Goal: Task Accomplishment & Management: Use online tool/utility

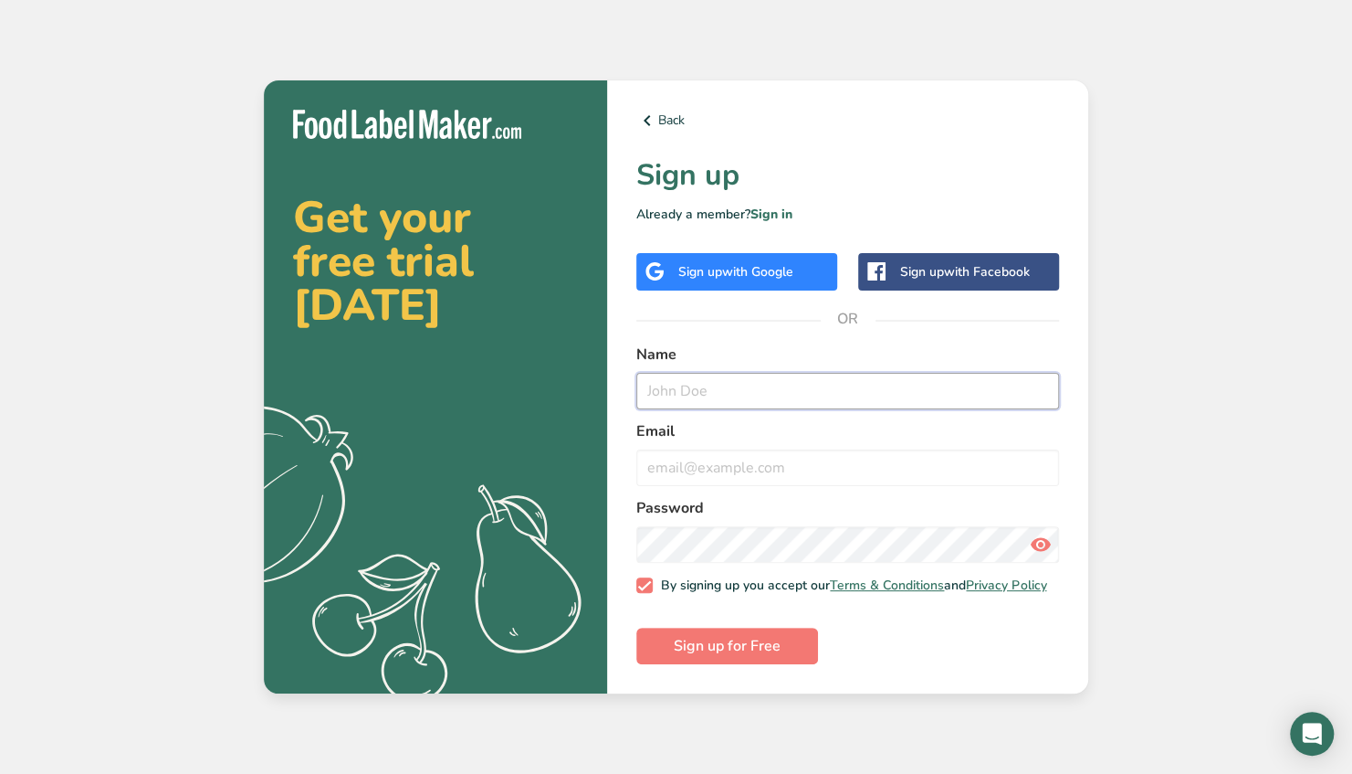
click at [667, 387] on input "text" at bounding box center [848, 391] width 423 height 37
type input "[PERSON_NAME]"
type input "[EMAIL_ADDRESS][DOMAIN_NAME]"
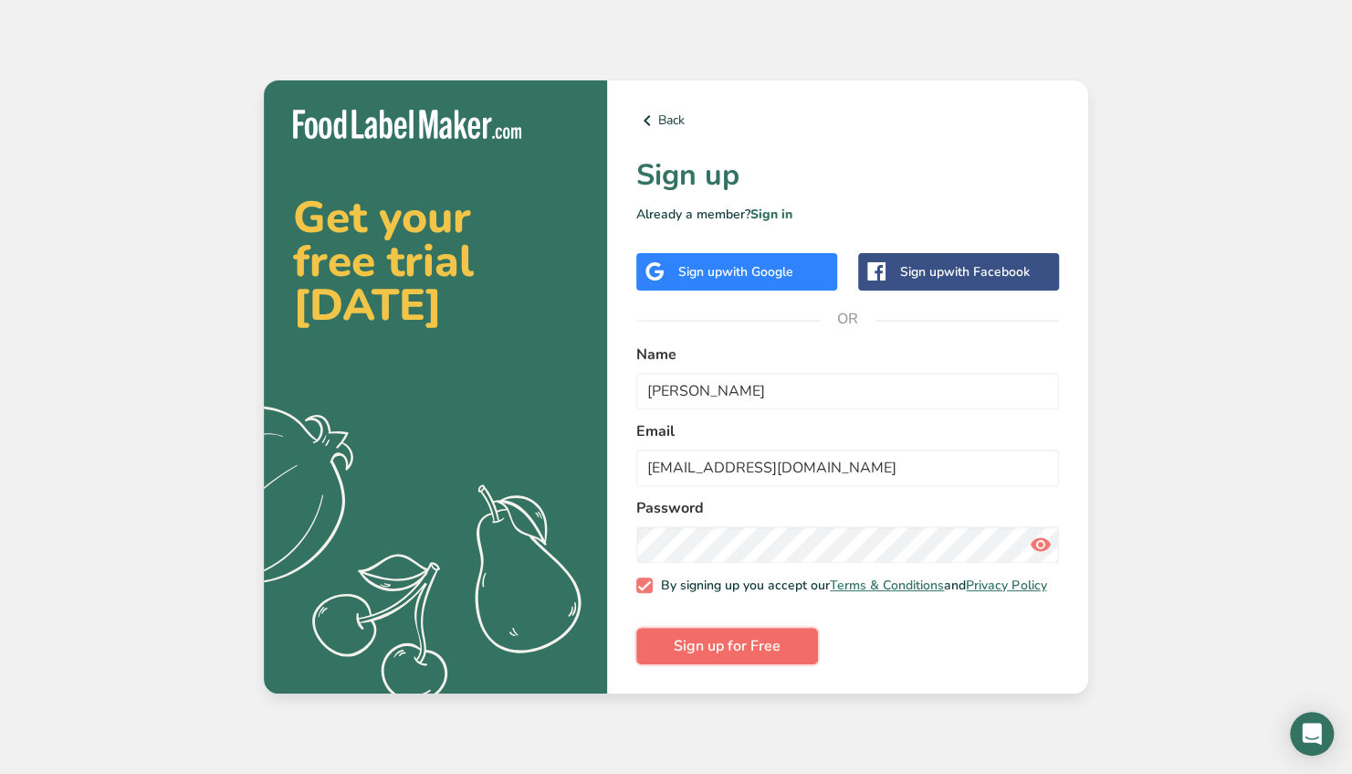
click at [706, 655] on span "Sign up for Free" at bounding box center [727, 646] width 107 height 22
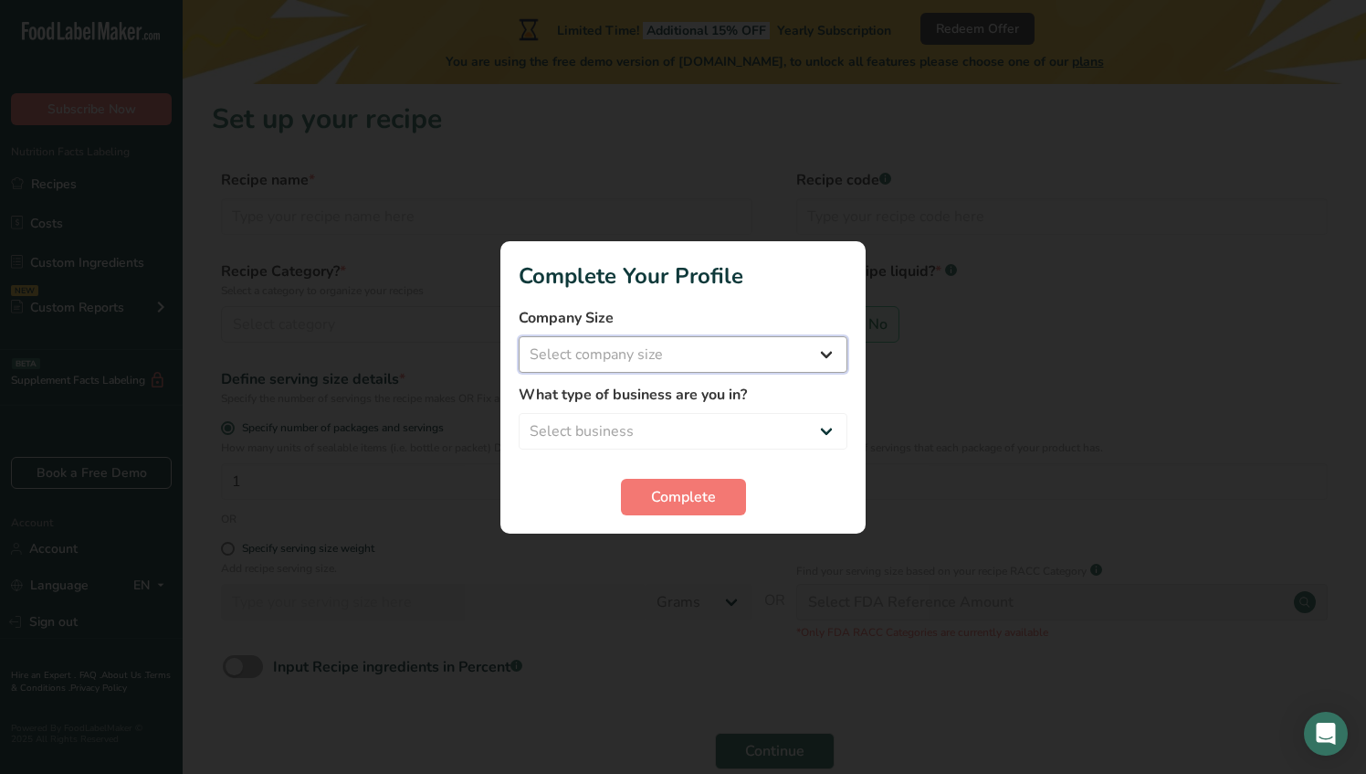
click at [616, 357] on select "Select company size Fewer than 10 Employees 10 to 50 Employees 51 to 500 Employ…" at bounding box center [683, 354] width 329 height 37
select select "1"
click at [519, 336] on select "Select company size Fewer than 10 Employees 10 to 50 Employees 51 to 500 Employ…" at bounding box center [683, 354] width 329 height 37
click at [594, 418] on select "Select business Packaged Food Manufacturer Restaurant & Cafe Bakery Meal Plans …" at bounding box center [683, 431] width 329 height 37
select select "1"
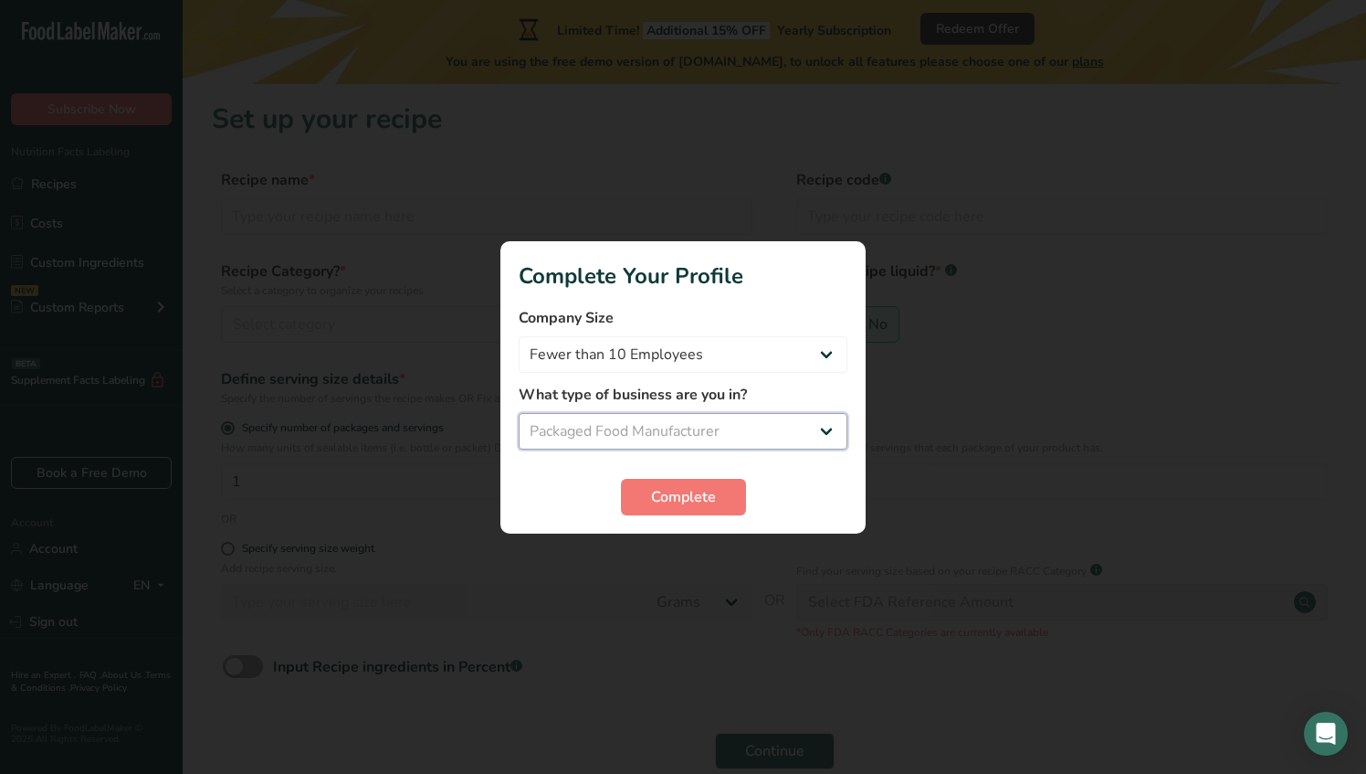
click at [519, 413] on select "Select business Packaged Food Manufacturer Restaurant & Cafe Bakery Meal Plans …" at bounding box center [683, 431] width 329 height 37
click at [647, 497] on button "Complete" at bounding box center [683, 497] width 125 height 37
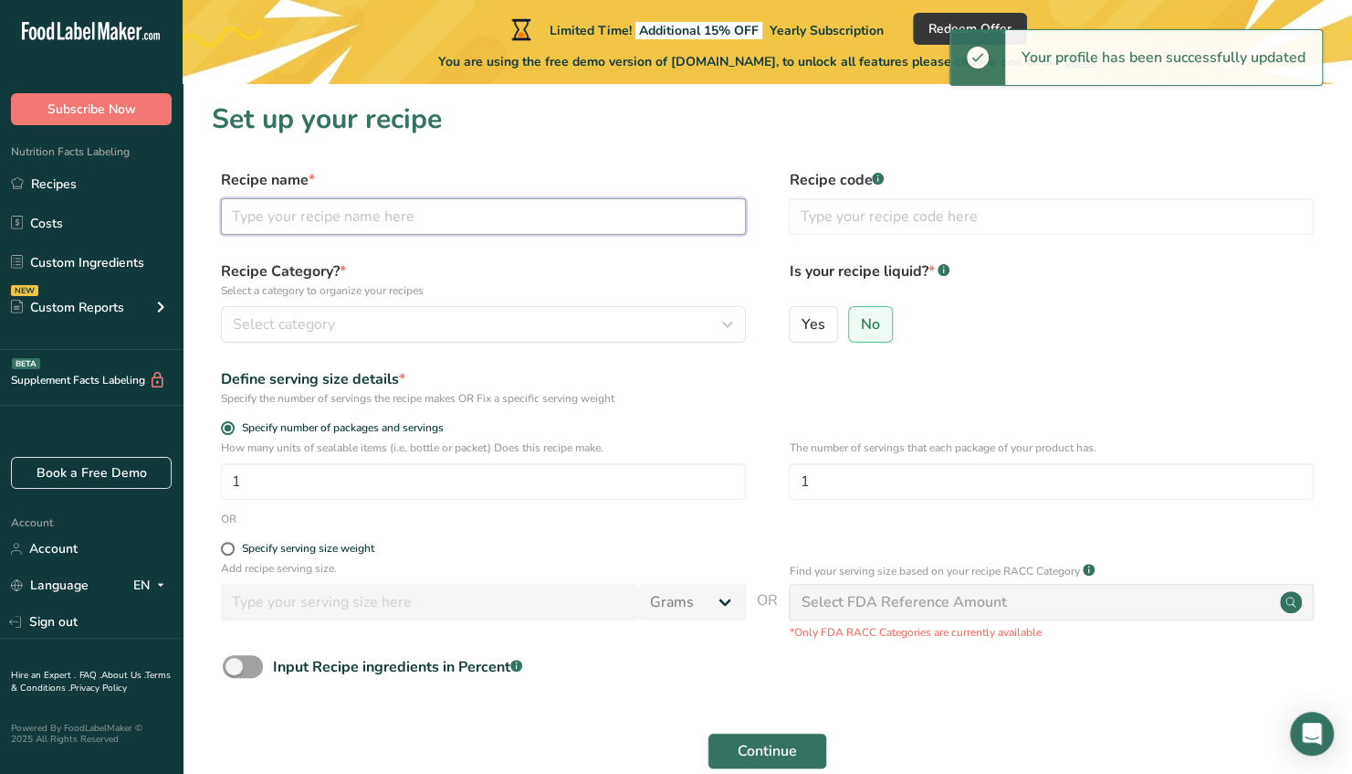
click at [296, 221] on input "text" at bounding box center [483, 216] width 525 height 37
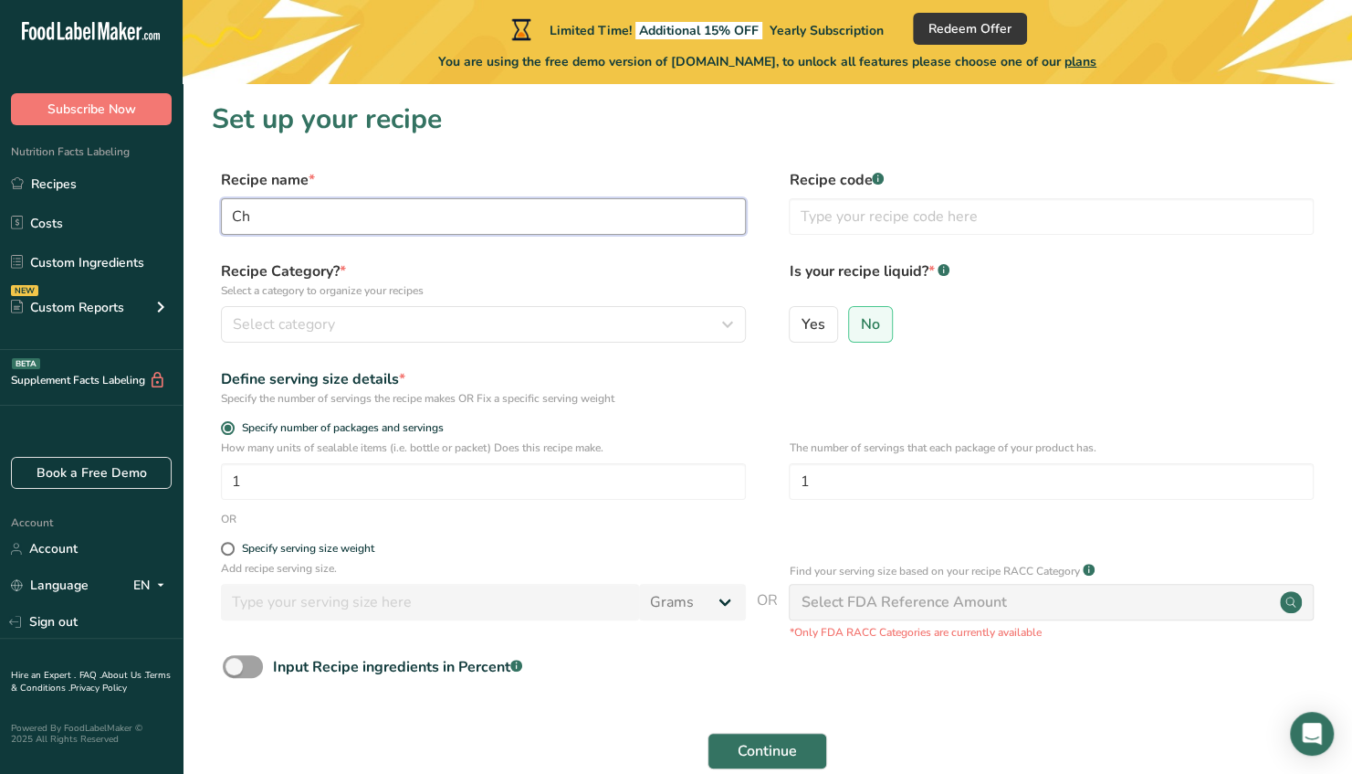
type input "C"
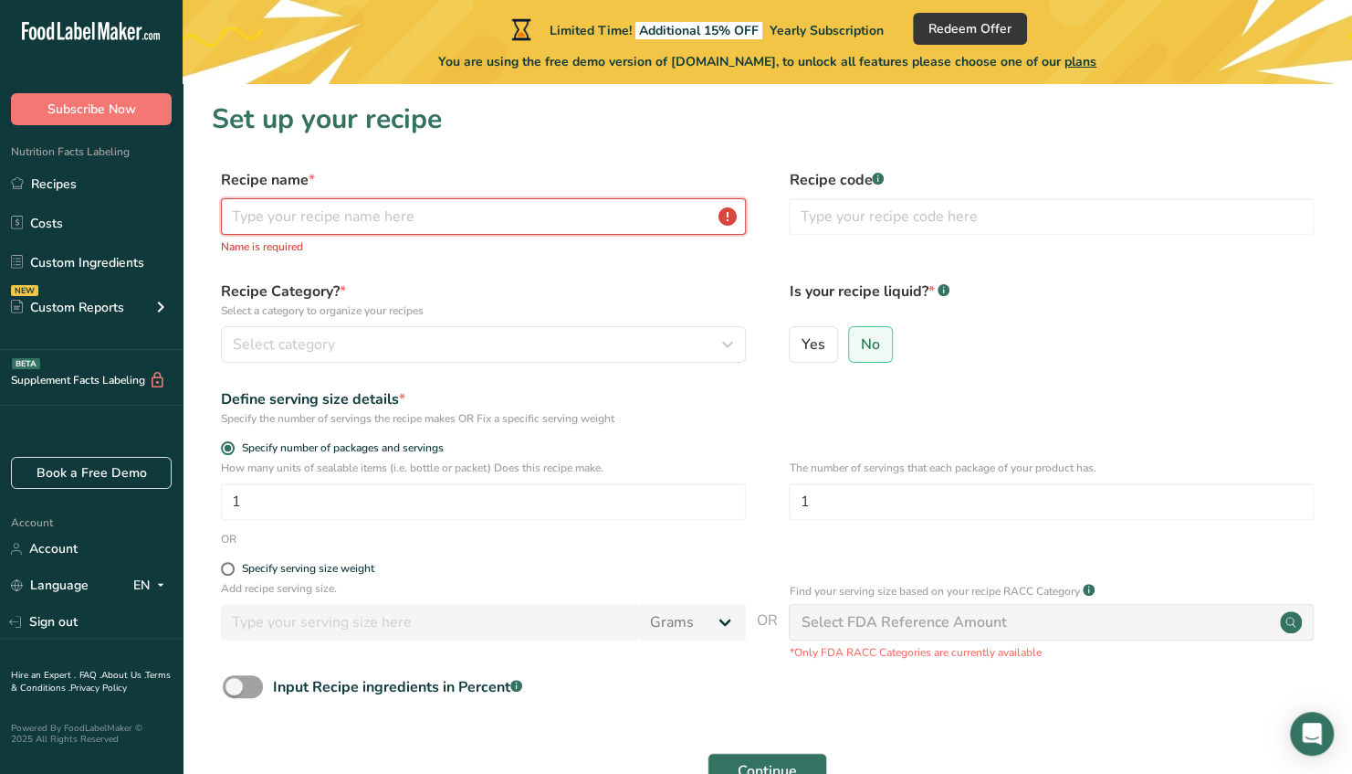
type input "M"
type input "C"
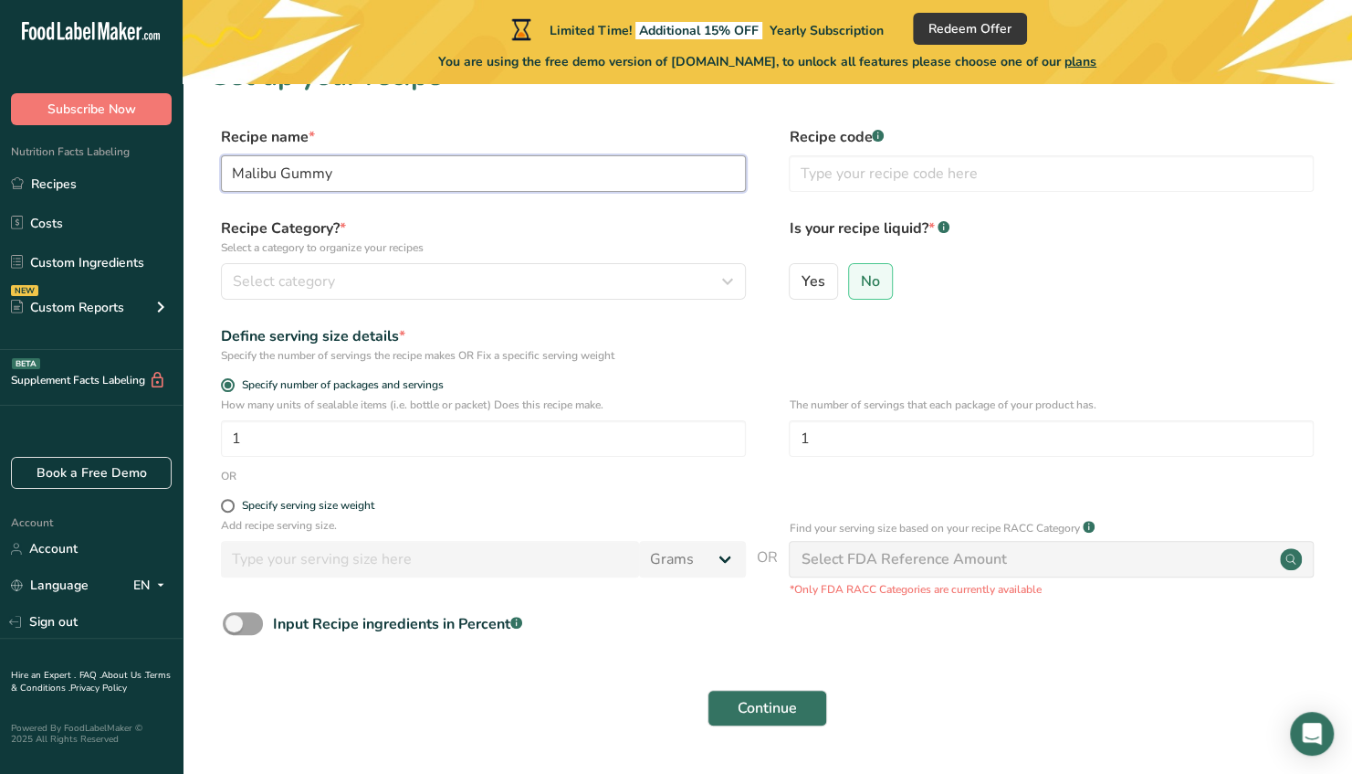
scroll to position [45, 0]
type input "Malibu Gummy"
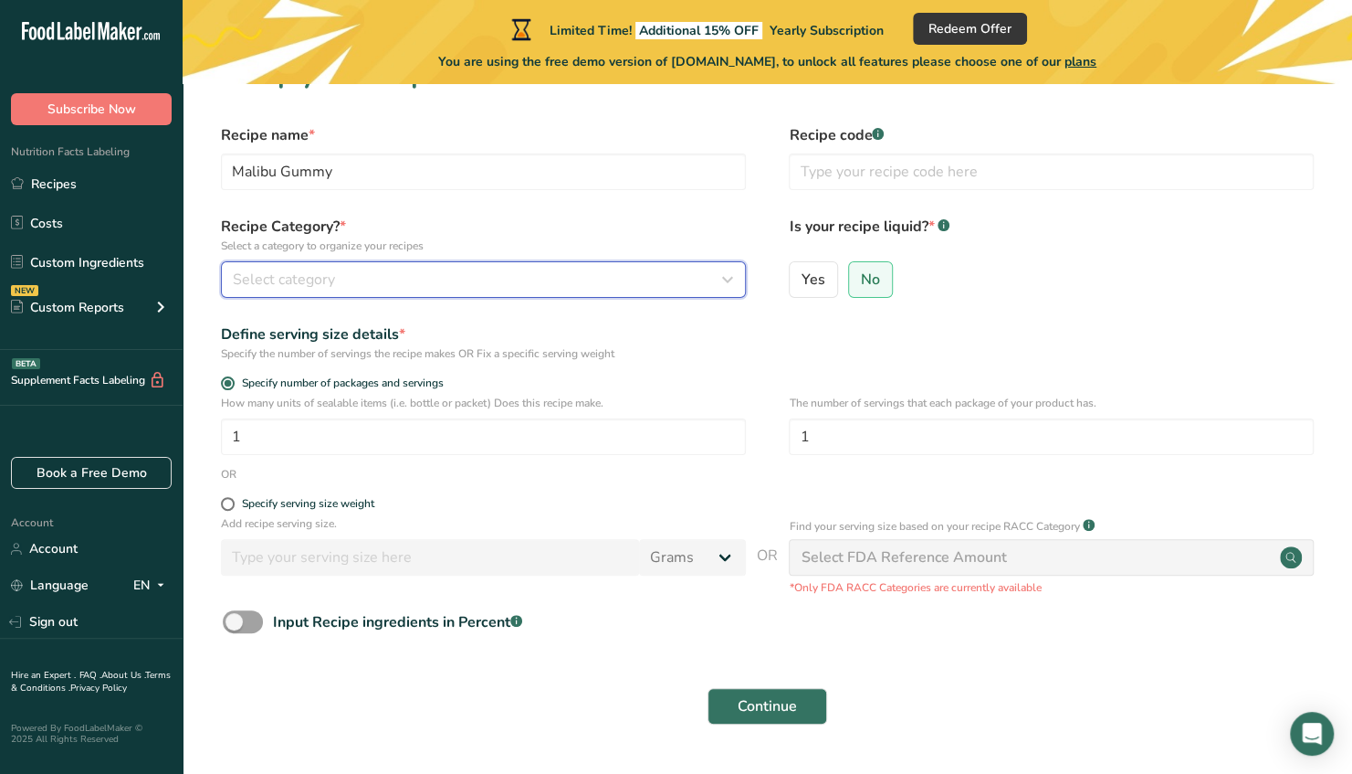
click at [354, 285] on div "Select category" at bounding box center [478, 279] width 490 height 22
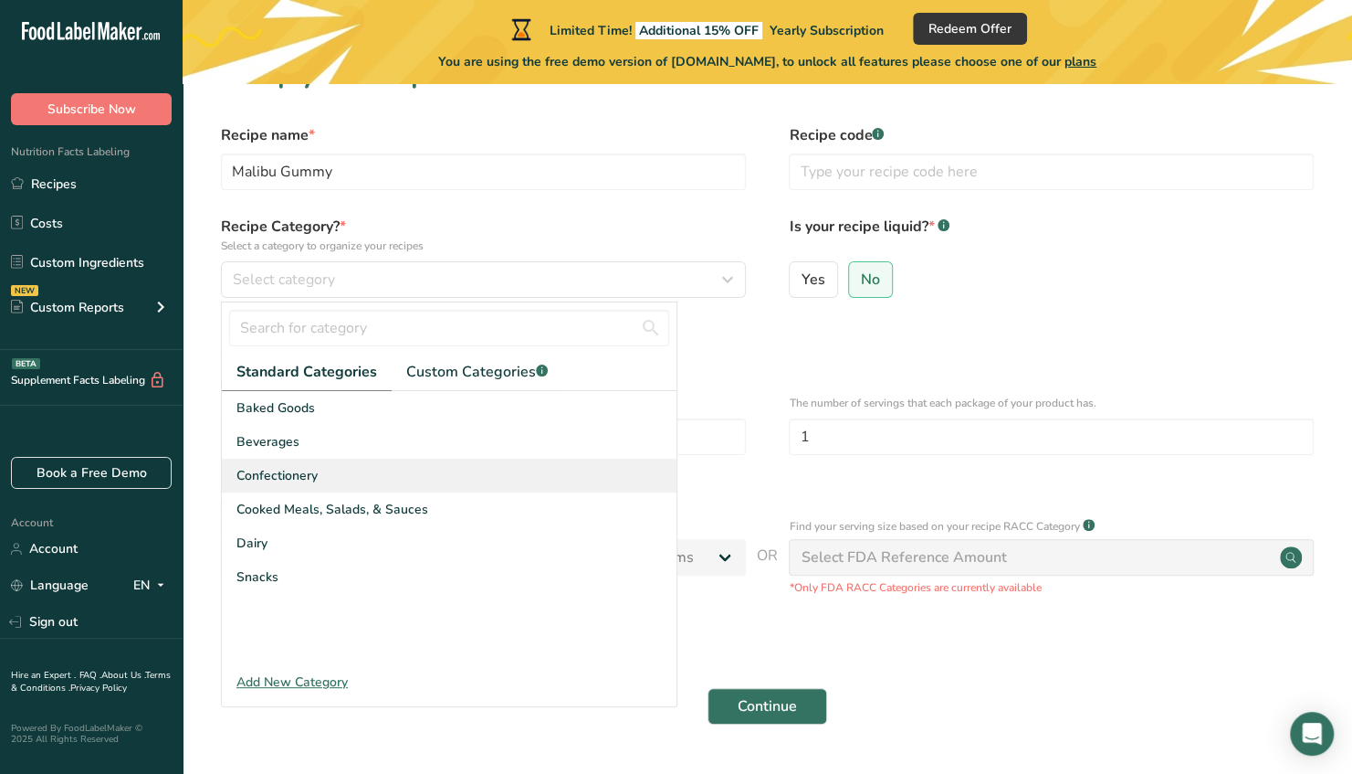
click at [278, 475] on span "Confectionery" at bounding box center [277, 475] width 81 height 19
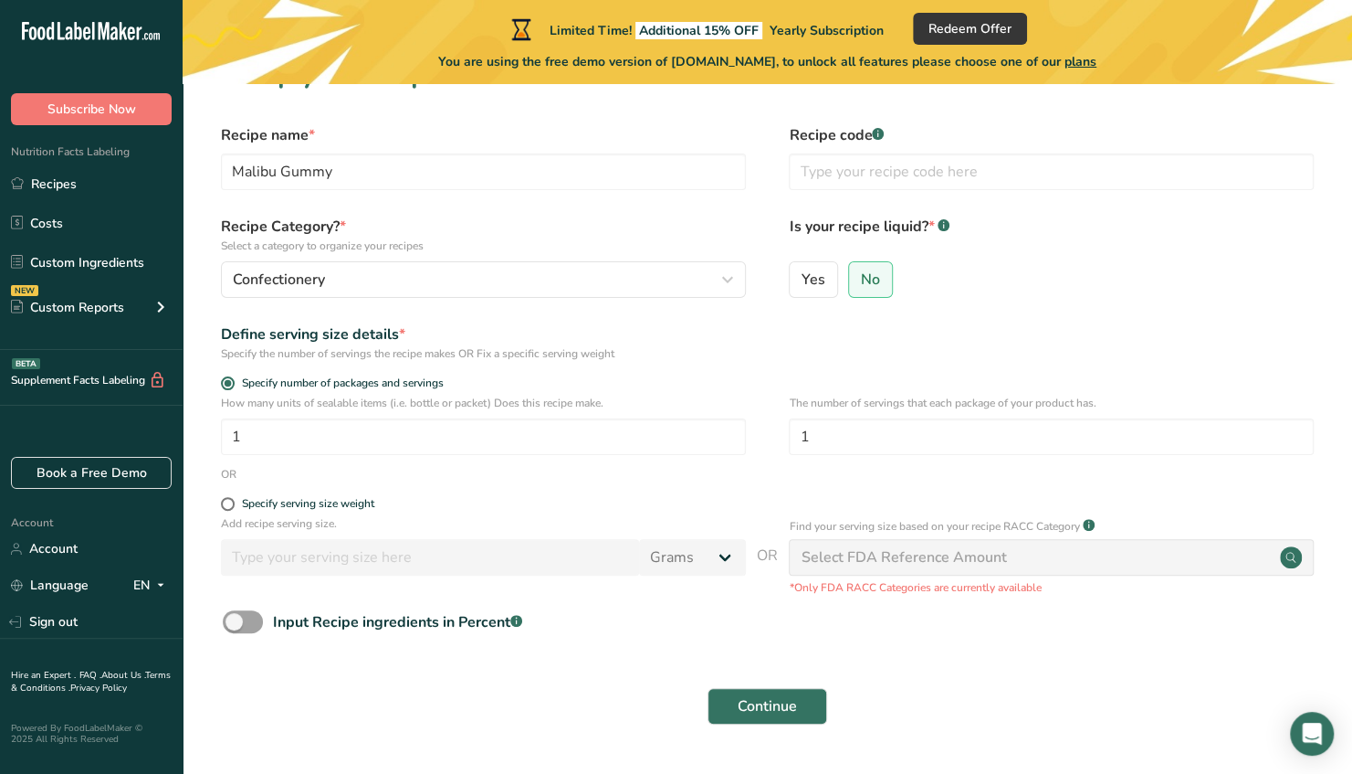
click at [343, 353] on div "Specify the number of servings the recipe makes OR Fix a specific serving weight" at bounding box center [483, 353] width 525 height 16
click at [279, 351] on div "Specify the number of servings the recipe makes OR Fix a specific serving weight" at bounding box center [483, 353] width 525 height 16
click at [452, 335] on div "Define serving size details *" at bounding box center [483, 334] width 525 height 22
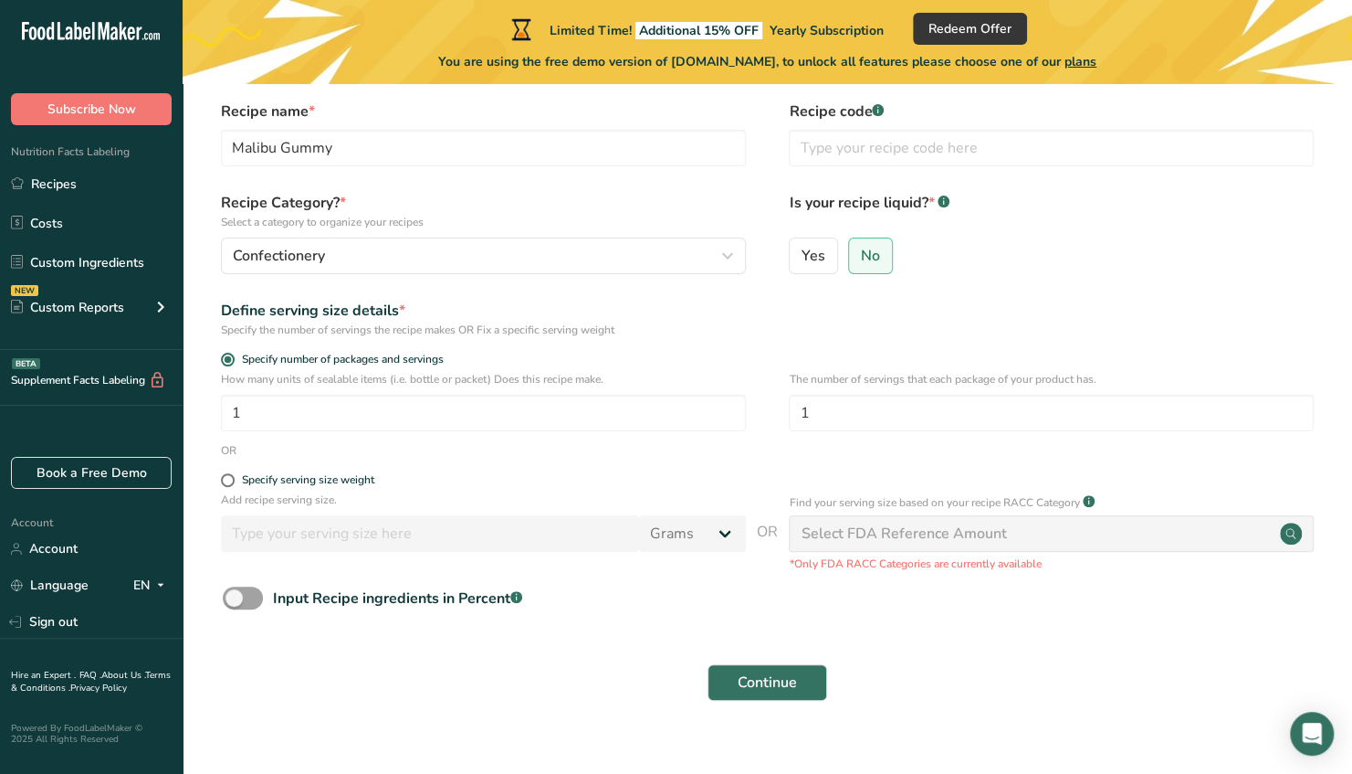
scroll to position [72, 0]
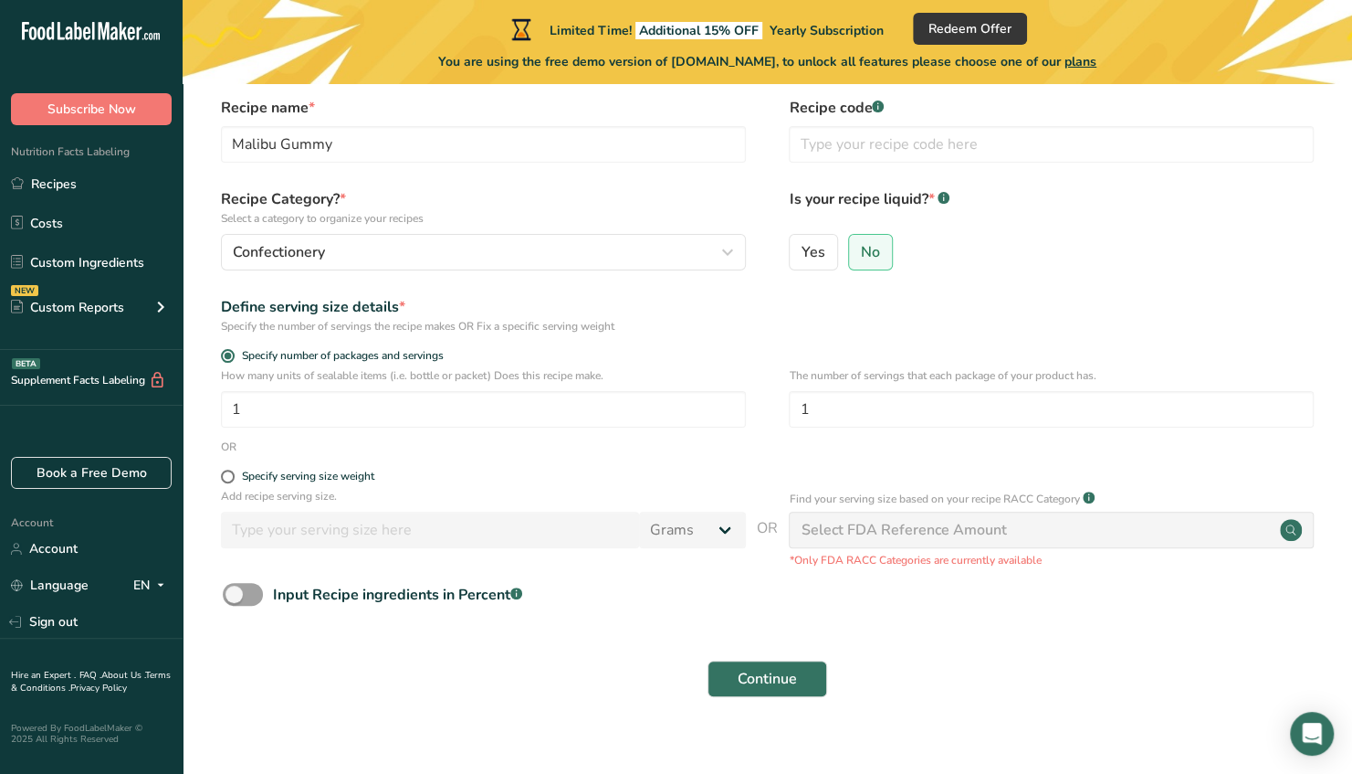
click at [379, 485] on div "Specify serving size weight" at bounding box center [483, 478] width 525 height 18
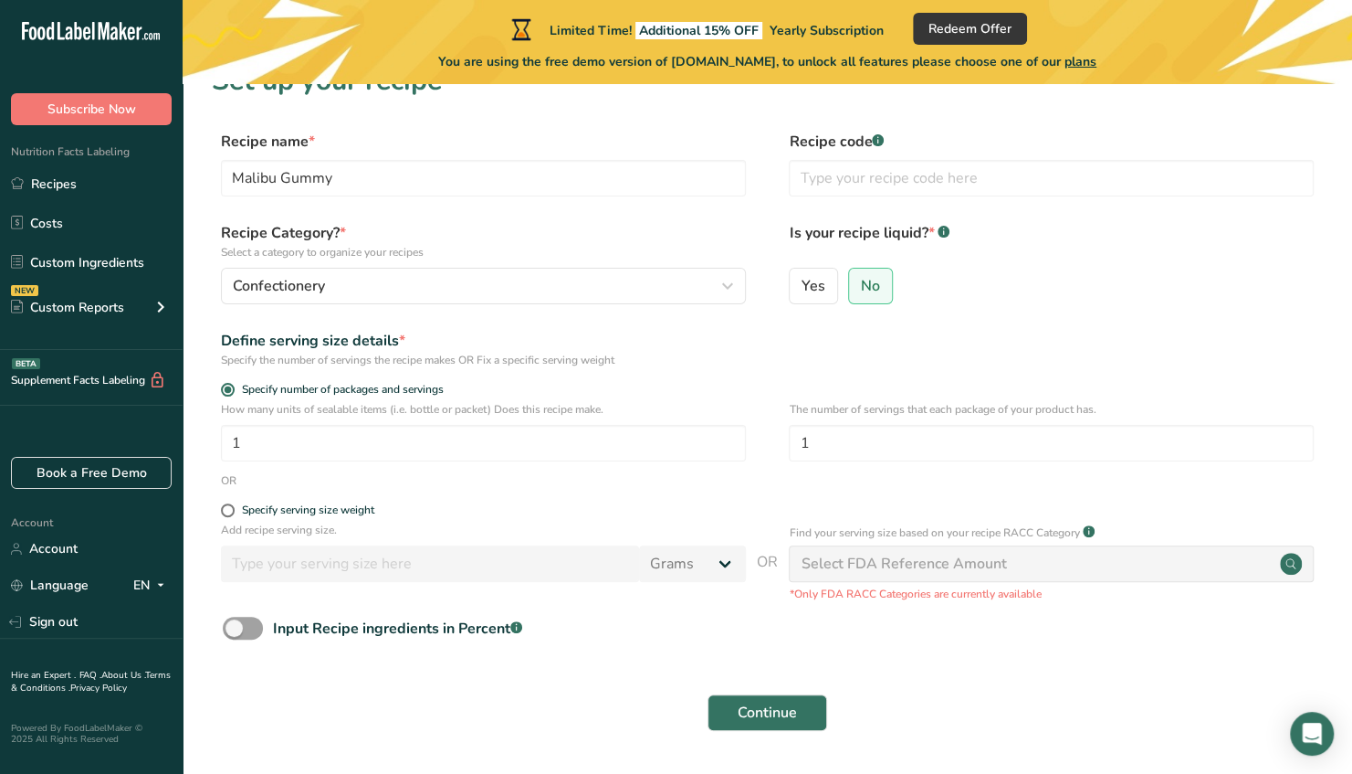
scroll to position [27, 0]
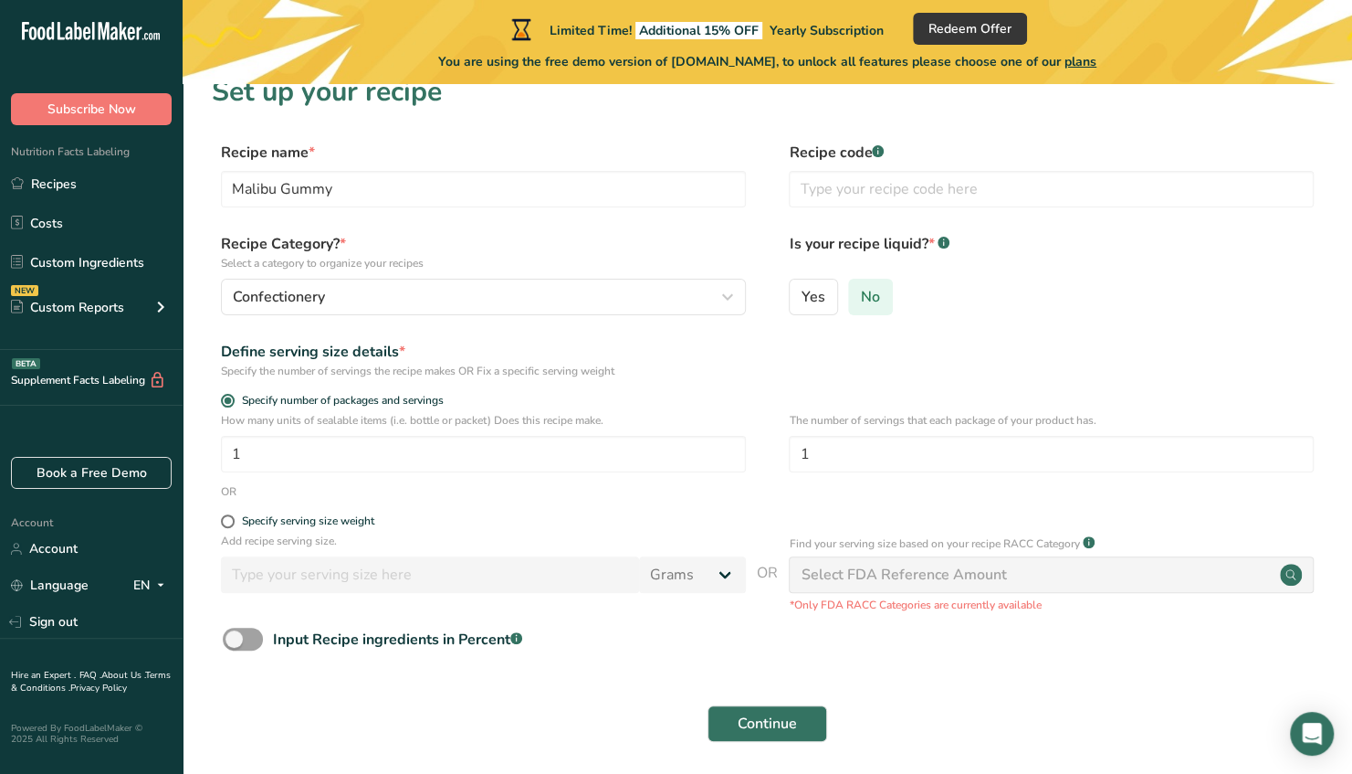
click at [868, 298] on span "No" at bounding box center [870, 297] width 19 height 18
click at [861, 298] on input "No" at bounding box center [855, 296] width 12 height 12
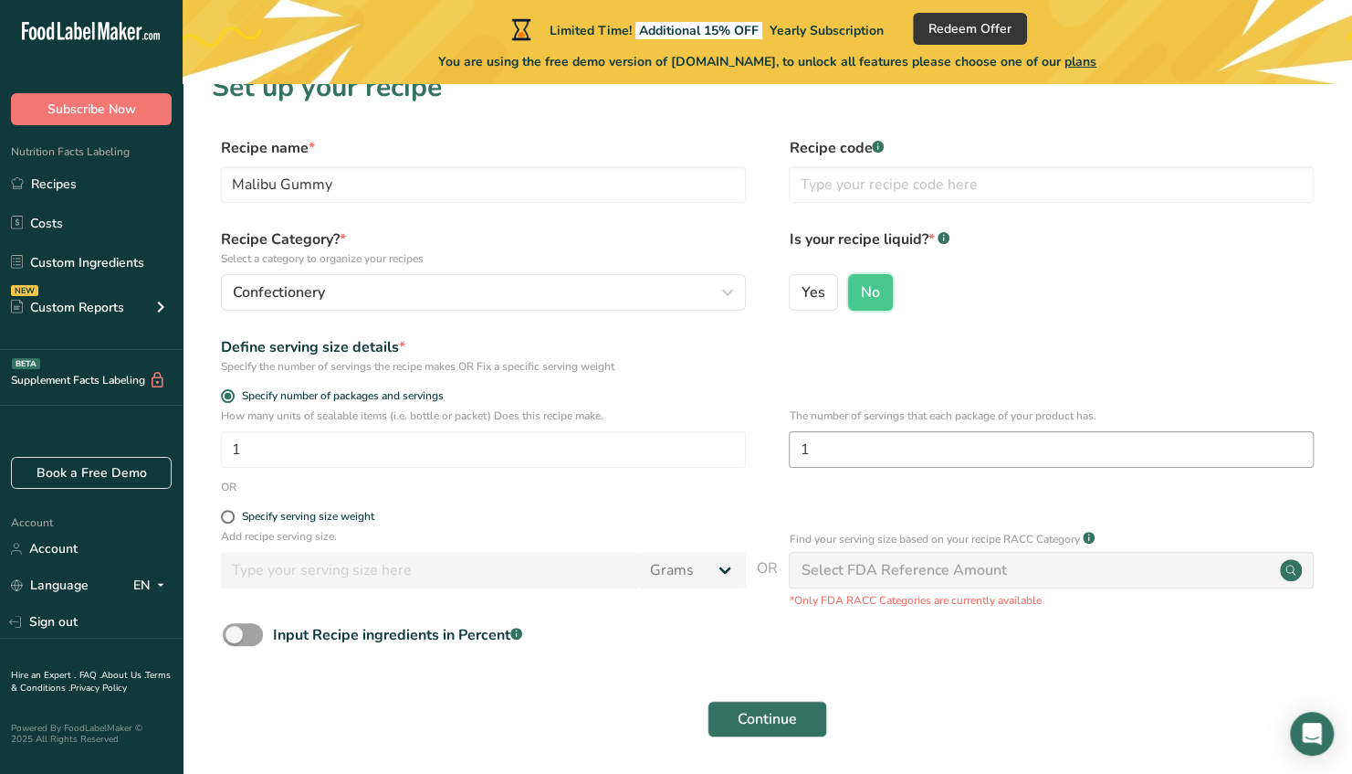
scroll to position [33, 0]
click at [826, 455] on input "1" at bounding box center [1051, 448] width 525 height 37
type input "3.5"
click at [238, 514] on span "Specify serving size weight" at bounding box center [305, 516] width 140 height 14
click at [233, 514] on input "Specify serving size weight" at bounding box center [227, 516] width 12 height 12
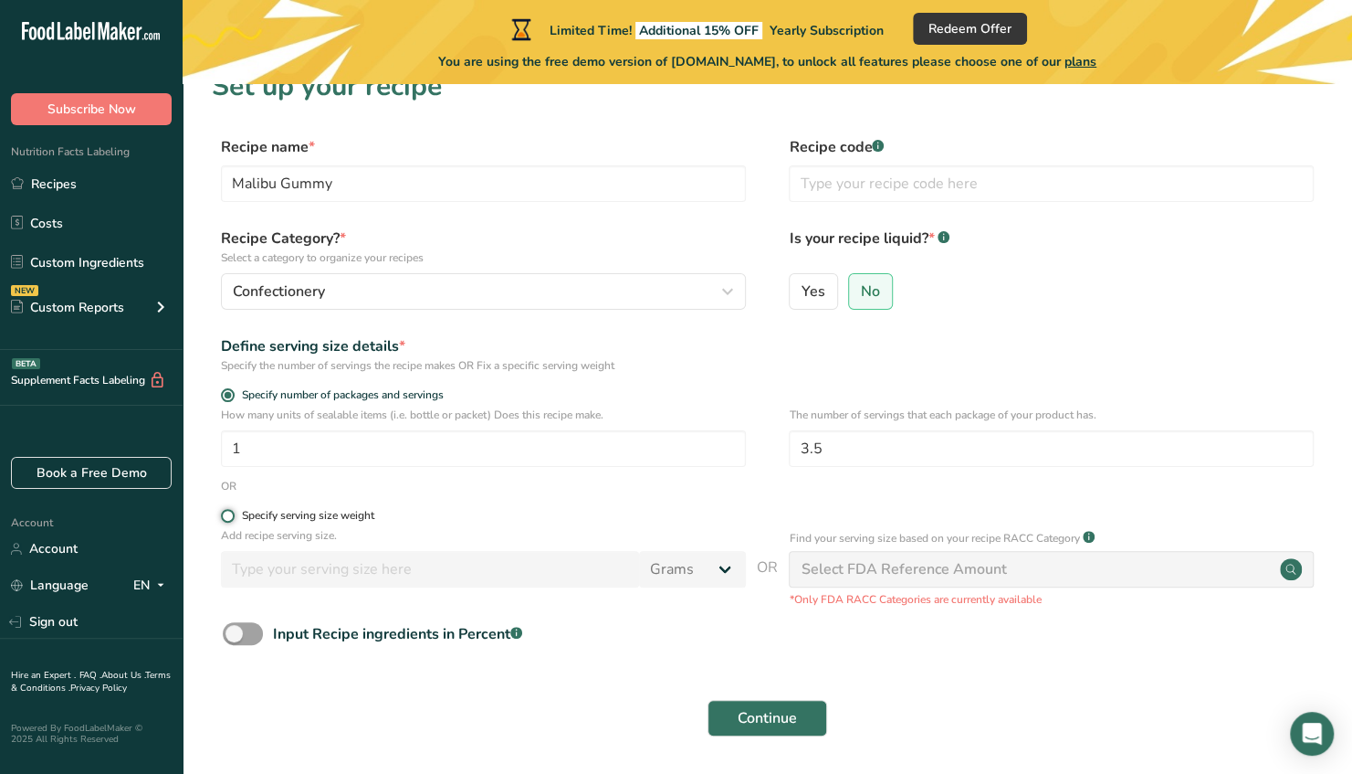
radio input "true"
radio input "false"
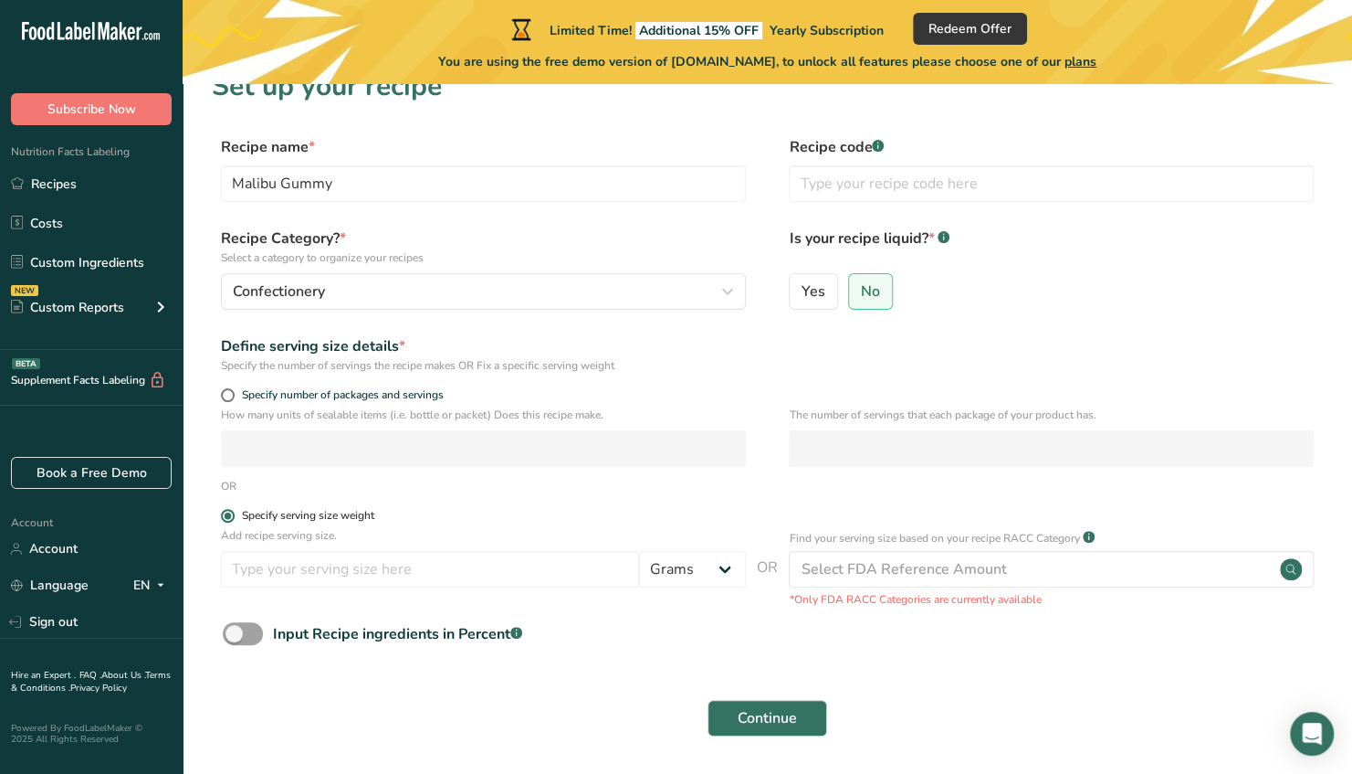
click at [228, 514] on span at bounding box center [228, 516] width 14 height 14
click at [228, 514] on input "Specify serving size weight" at bounding box center [227, 516] width 12 height 12
click at [226, 396] on span at bounding box center [228, 395] width 14 height 14
click at [226, 396] on input "Specify number of packages and servings" at bounding box center [227, 395] width 12 height 12
radio input "true"
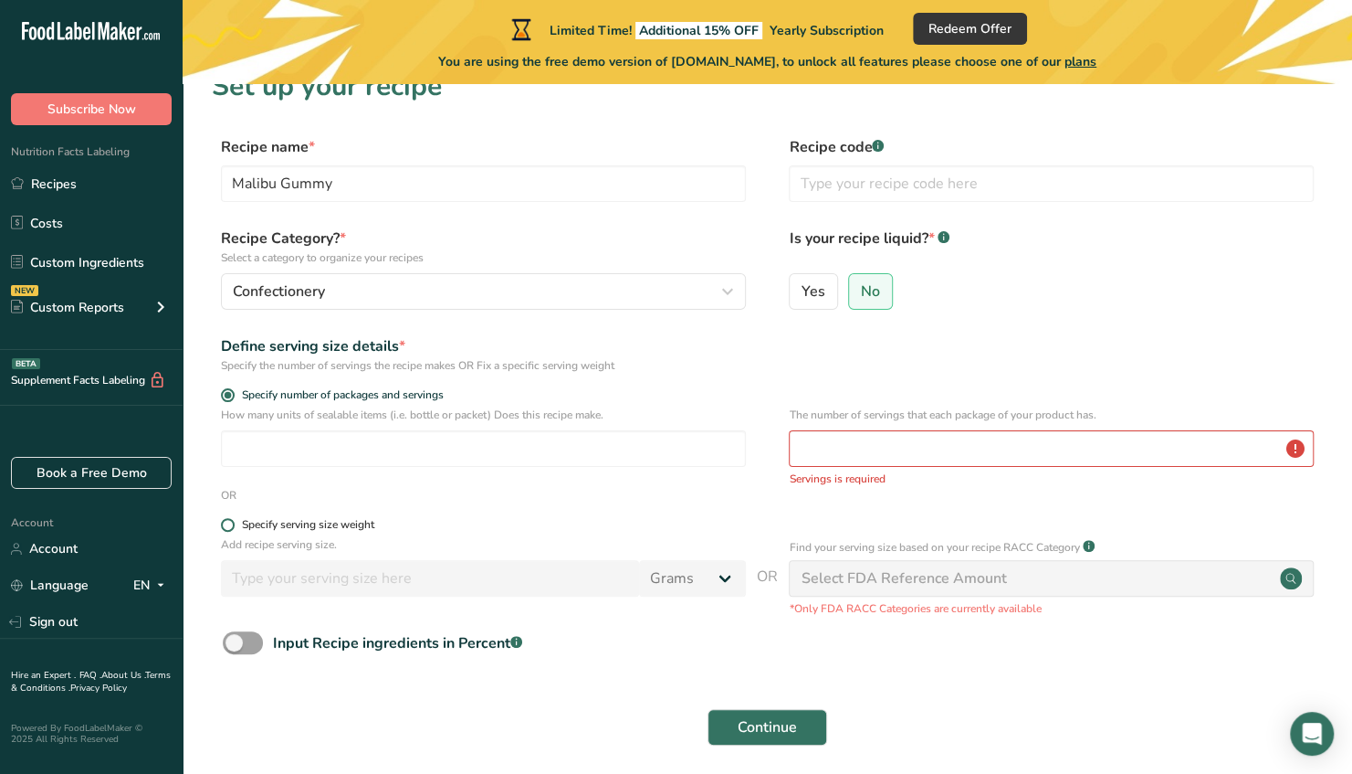
click at [226, 520] on span at bounding box center [228, 525] width 14 height 14
click at [226, 520] on input "Specify serving size weight" at bounding box center [227, 525] width 12 height 12
radio input "true"
radio input "false"
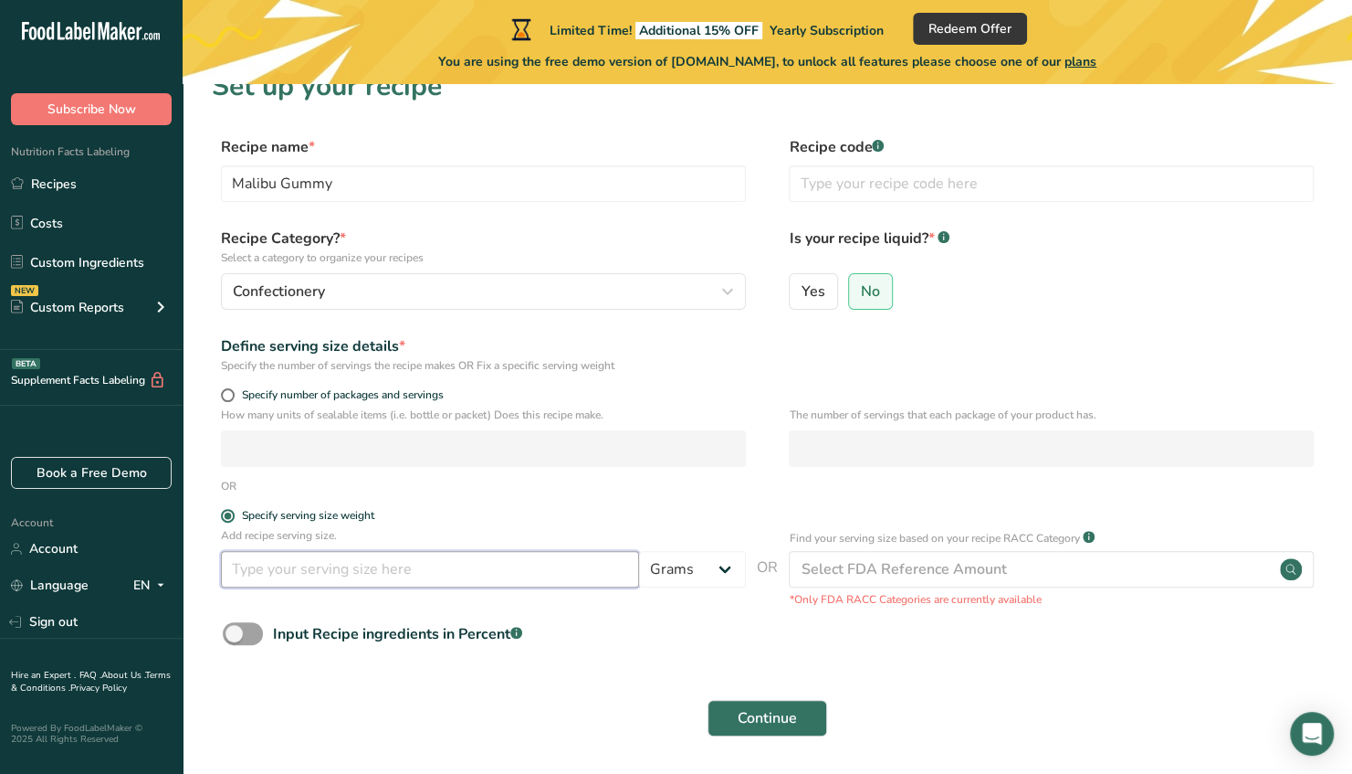
click at [258, 568] on input "number" at bounding box center [430, 569] width 418 height 37
click at [258, 571] on input "number" at bounding box center [430, 569] width 418 height 37
type input "30"
click at [730, 725] on button "Continue" at bounding box center [768, 718] width 120 height 37
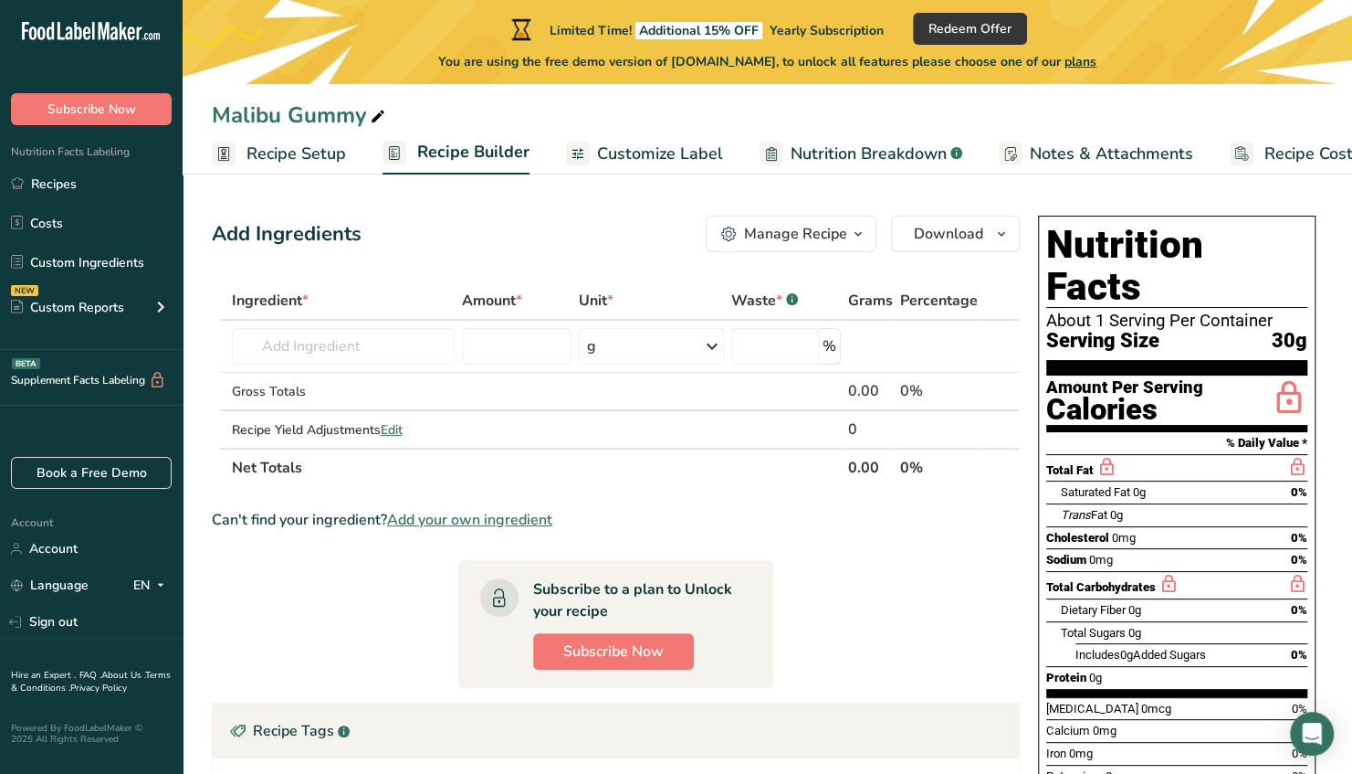
click at [1282, 330] on span "30g" at bounding box center [1290, 341] width 36 height 23
click at [1279, 330] on span "30g" at bounding box center [1290, 341] width 36 height 23
click at [343, 347] on input "text" at bounding box center [344, 346] width 224 height 37
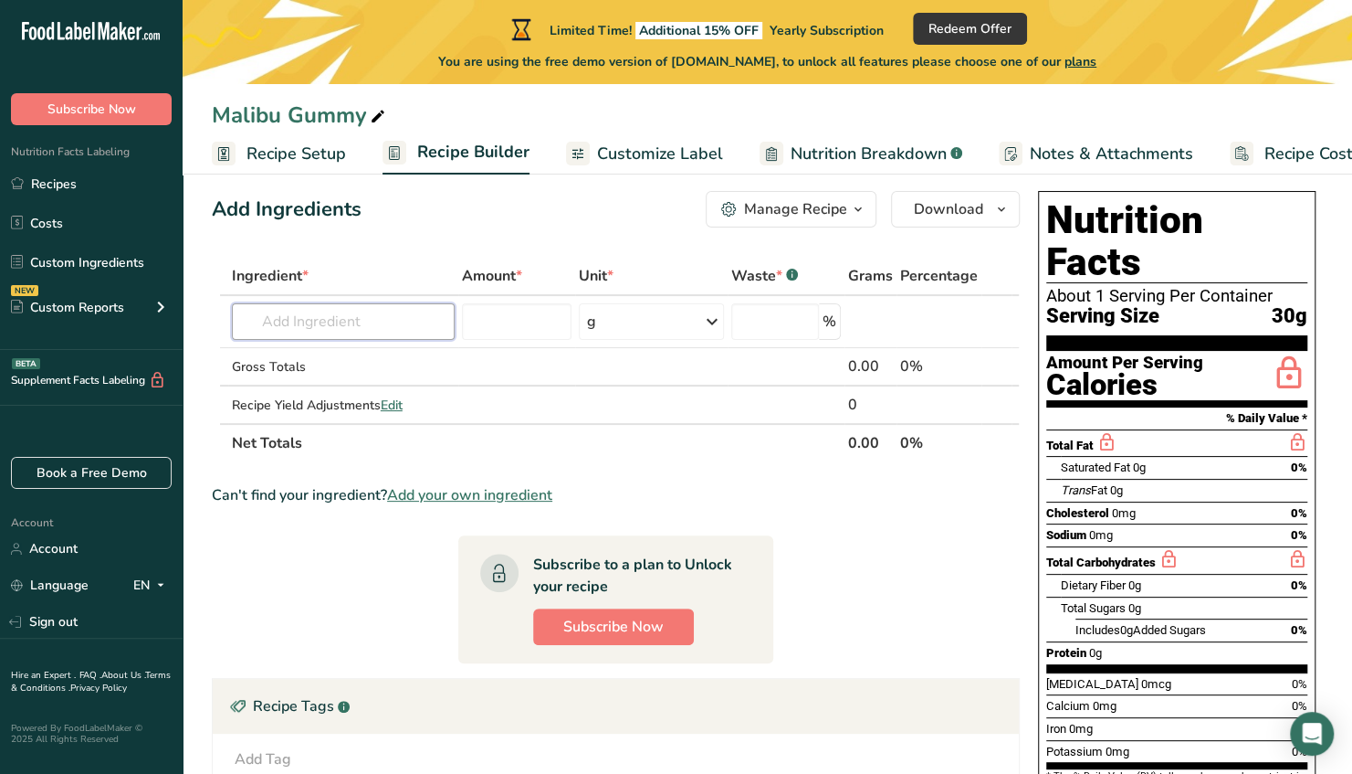
scroll to position [24, 0]
click at [633, 149] on span "Customize Label" at bounding box center [660, 154] width 126 height 25
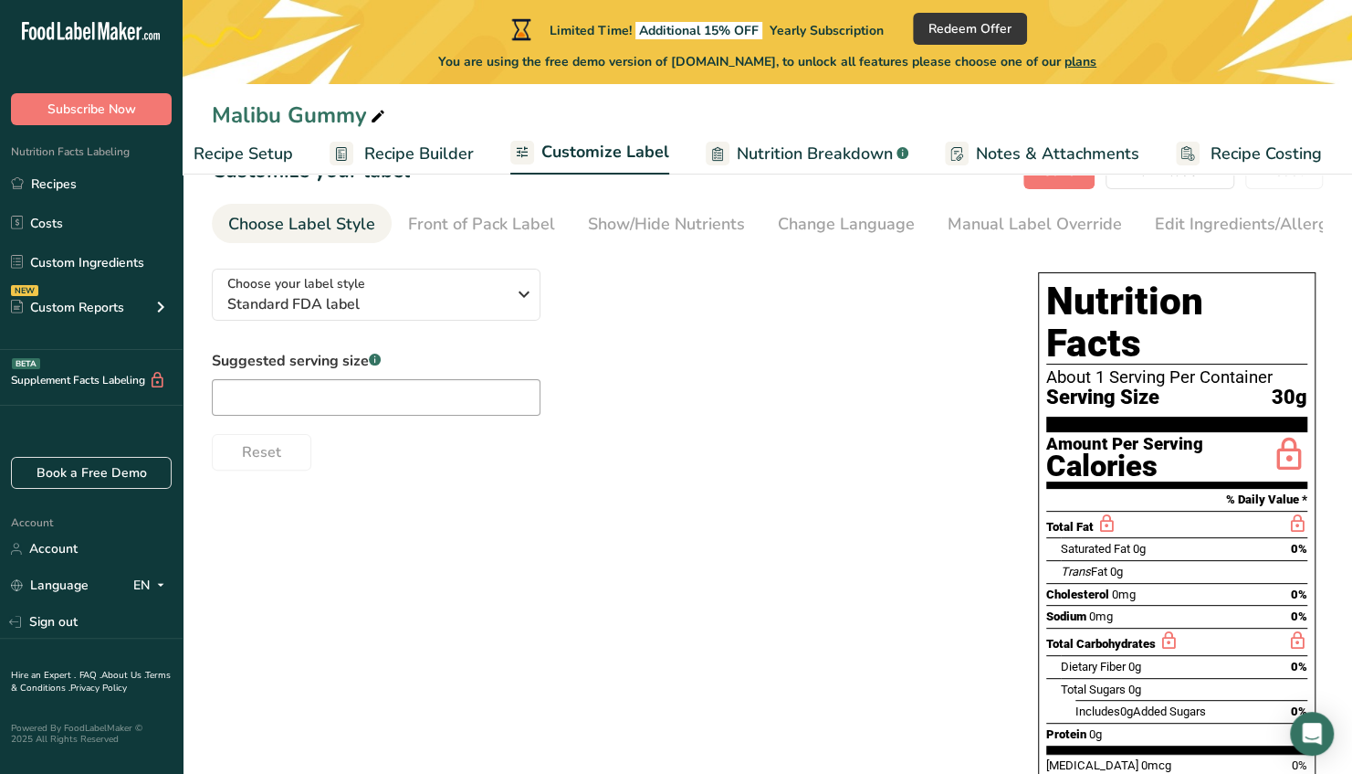
scroll to position [80, 0]
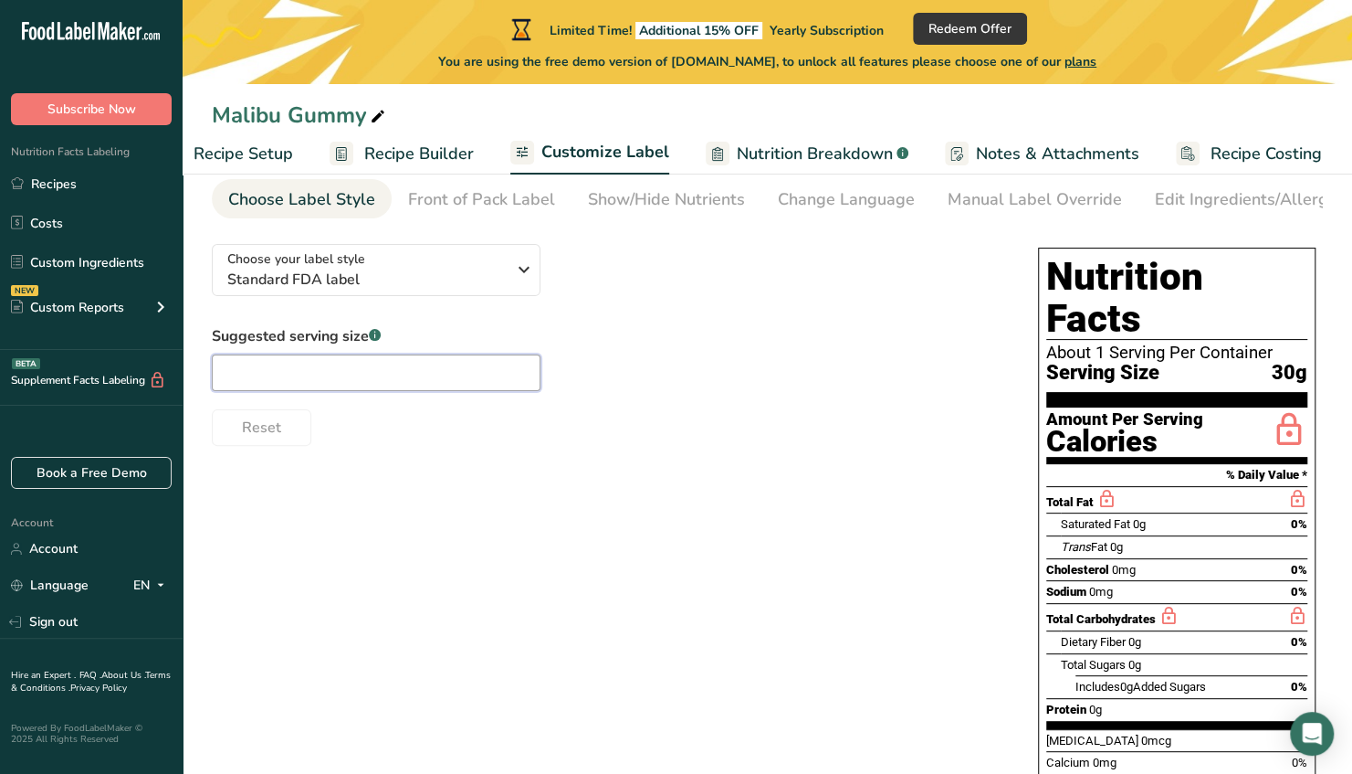
click at [404, 374] on input "text" at bounding box center [376, 372] width 329 height 37
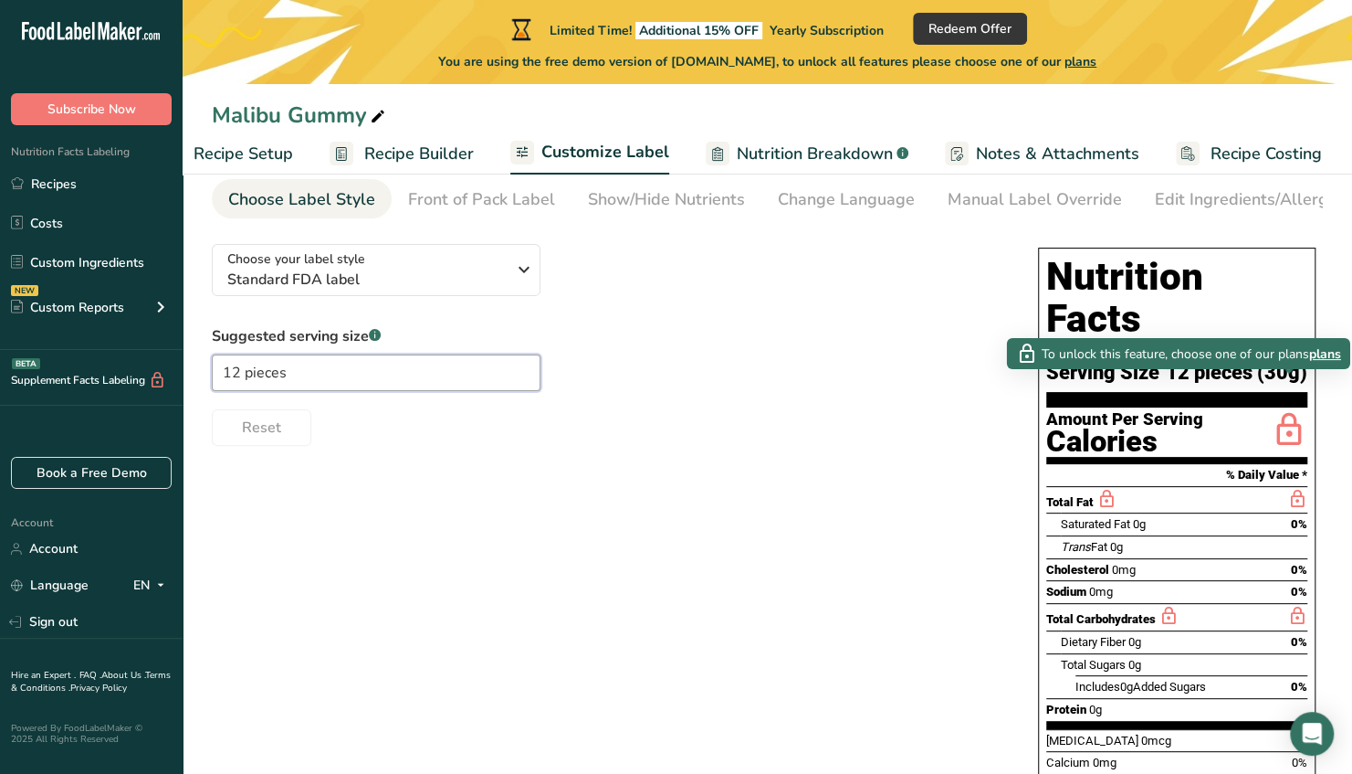
type input "12 pieces"
click at [1289, 409] on icon at bounding box center [1289, 430] width 37 height 43
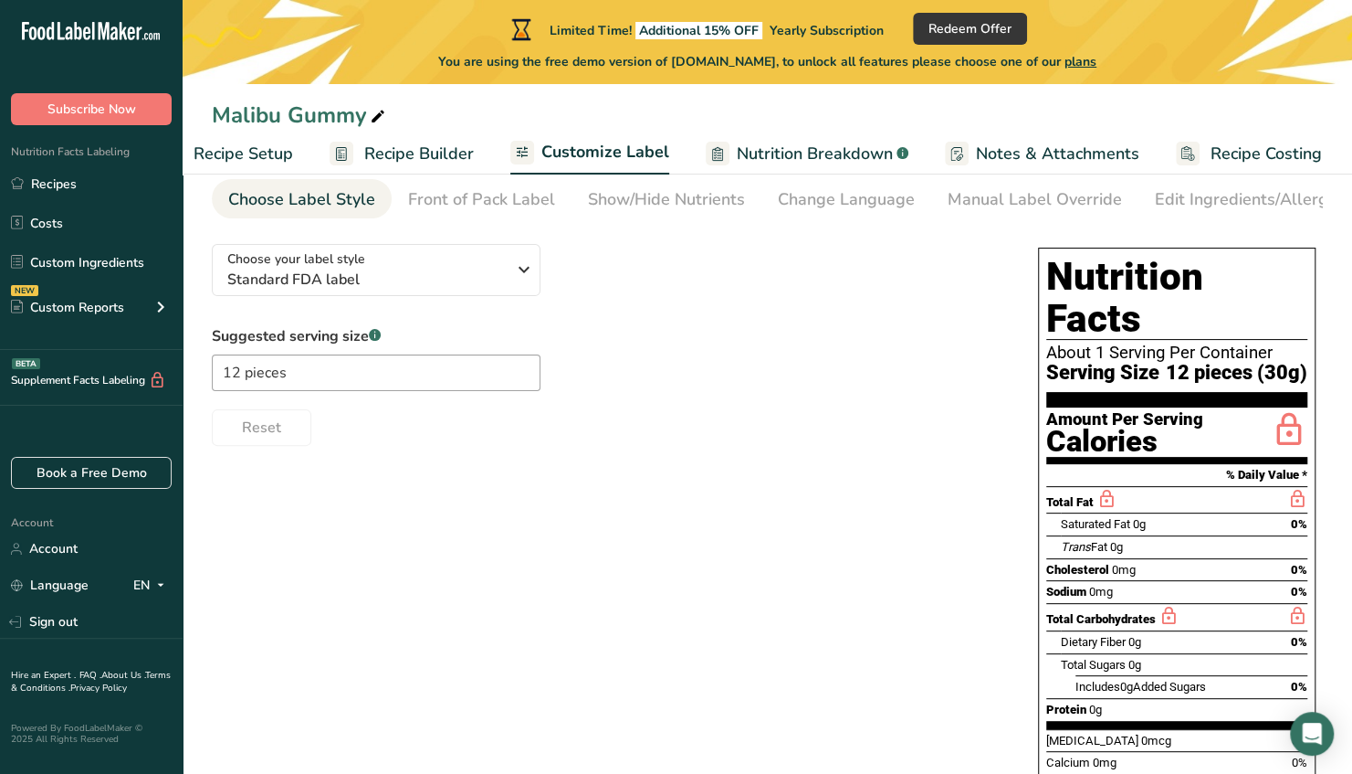
click at [1289, 409] on icon at bounding box center [1289, 430] width 37 height 43
click at [1107, 584] on span "0mg" at bounding box center [1101, 591] width 24 height 14
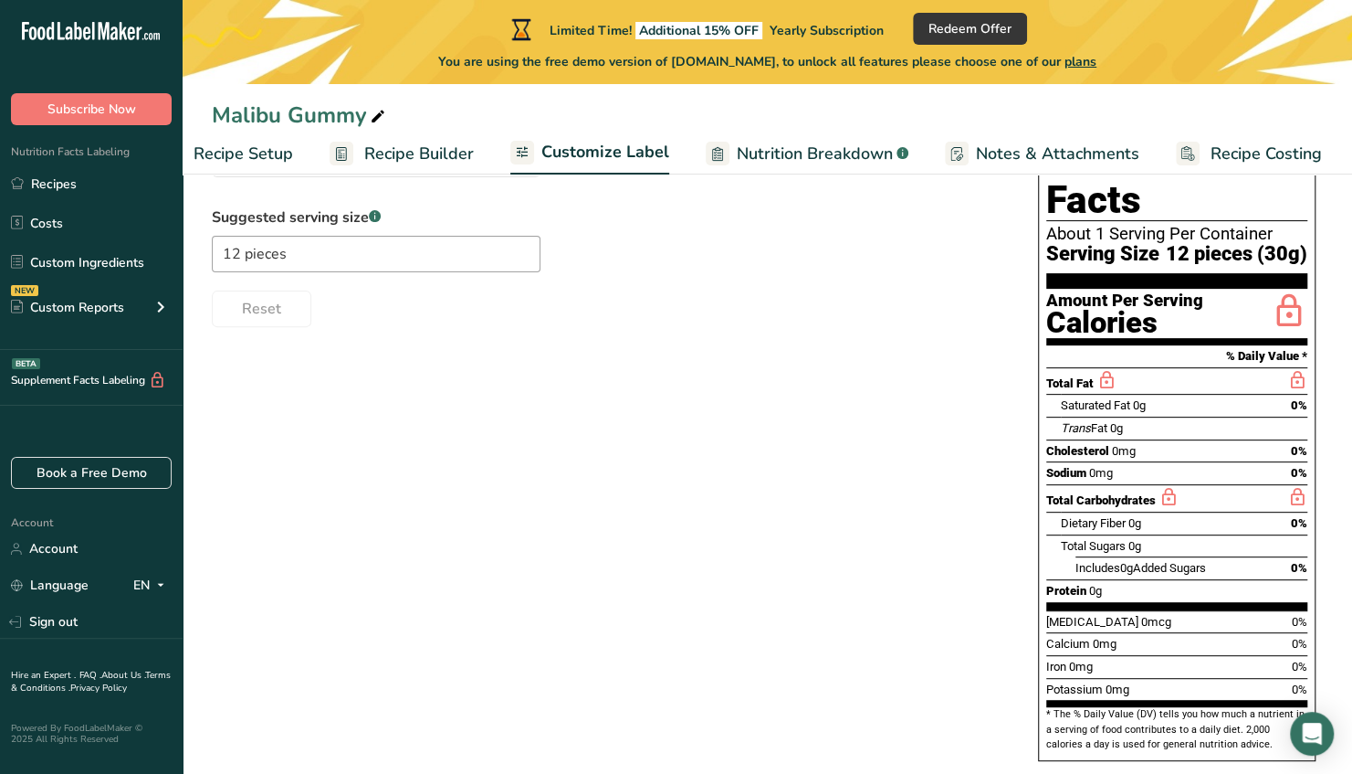
scroll to position [0, 0]
